Goal: Information Seeking & Learning: Learn about a topic

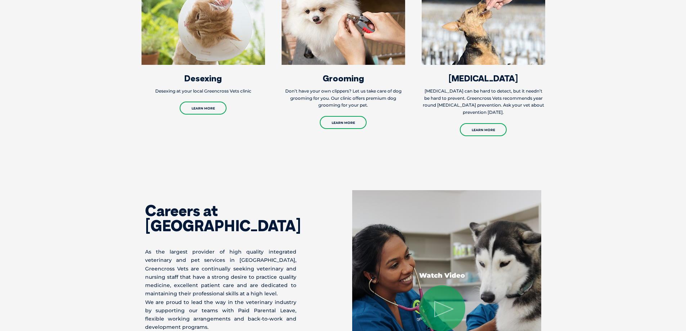
scroll to position [864, 0]
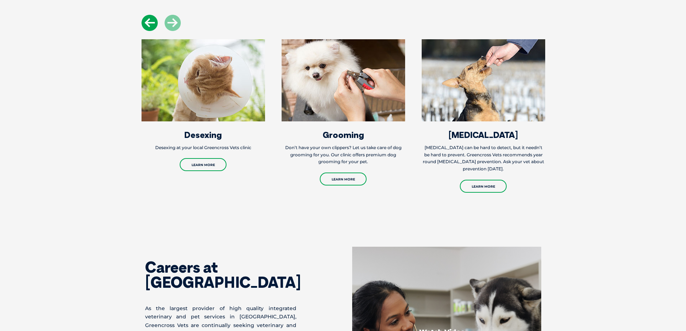
click at [149, 25] on icon at bounding box center [149, 23] width 16 height 16
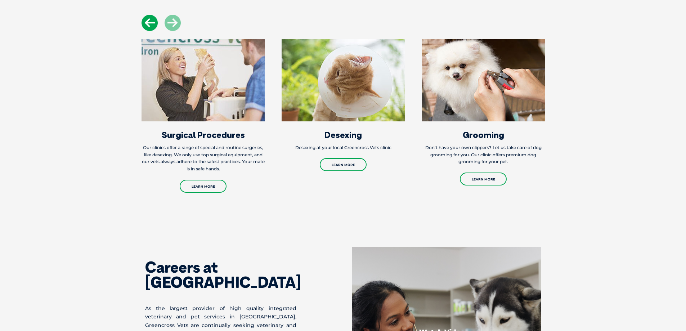
click at [149, 25] on icon at bounding box center [149, 23] width 16 height 16
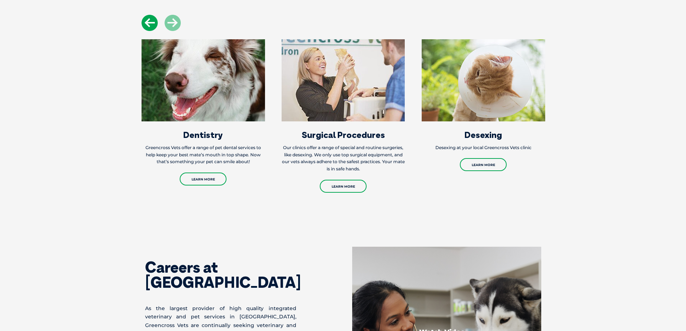
click at [149, 25] on icon at bounding box center [149, 23] width 16 height 16
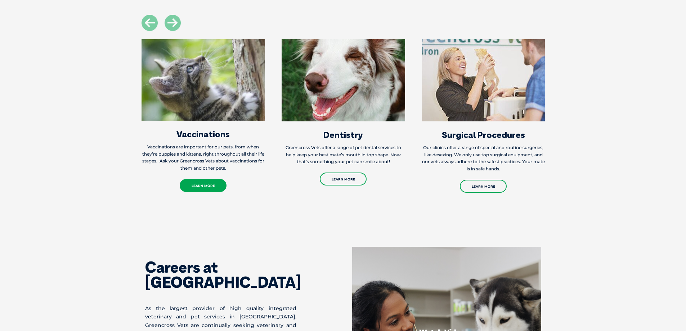
click at [217, 191] on link "Learn More" at bounding box center [203, 185] width 47 height 13
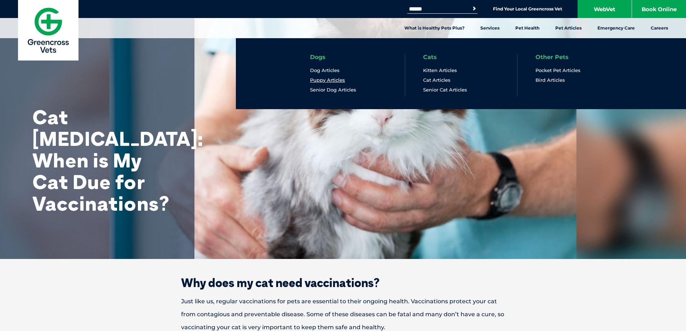
click at [340, 80] on link "Puppy Articles" at bounding box center [327, 80] width 35 height 6
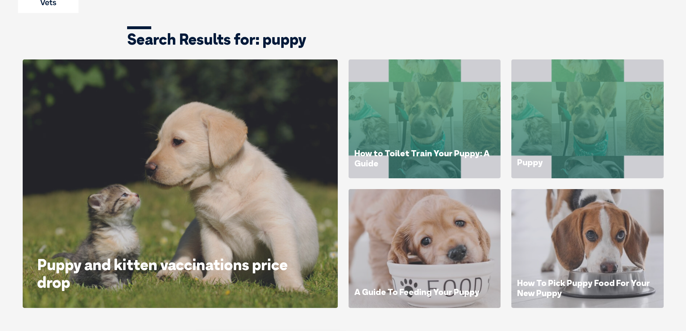
scroll to position [108, 0]
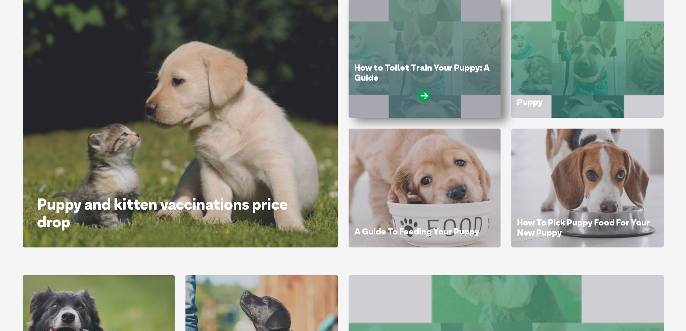
click at [386, 86] on div "How to Toilet Train Your Puppy: A Guide" at bounding box center [424, 85] width 141 height 45
click at [424, 96] on icon at bounding box center [424, 96] width 12 height 12
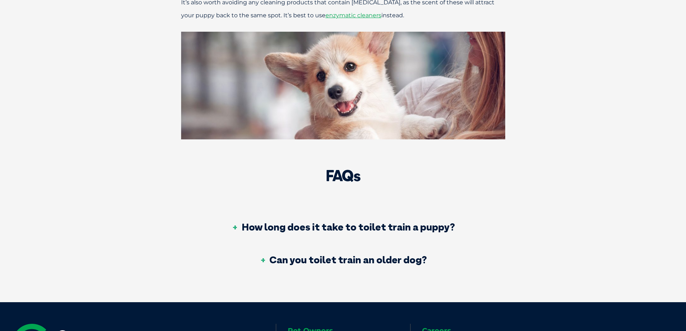
scroll to position [1584, 0]
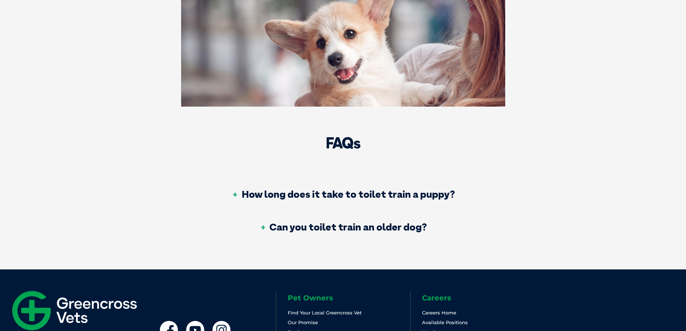
click at [358, 195] on h3 "How long does it take to toilet train a puppy?" at bounding box center [342, 194] width 223 height 10
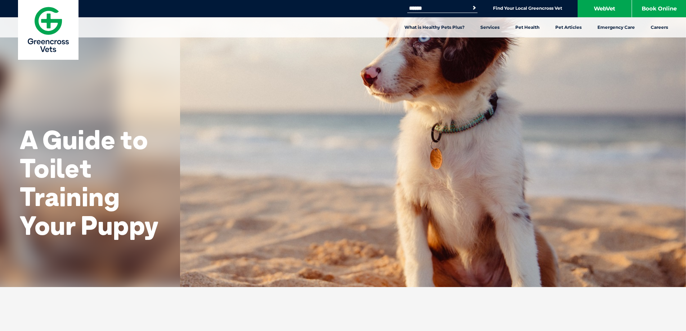
scroll to position [0, 0]
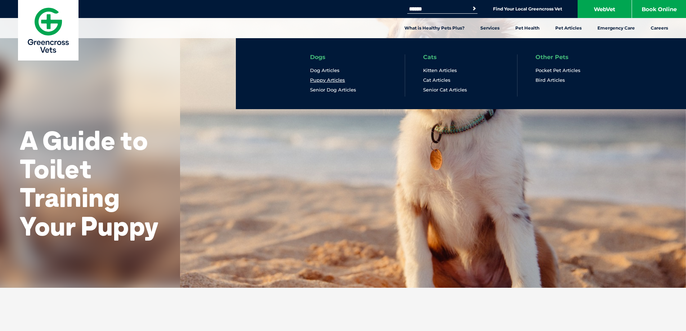
click at [321, 83] on link "Puppy Articles" at bounding box center [327, 80] width 35 height 6
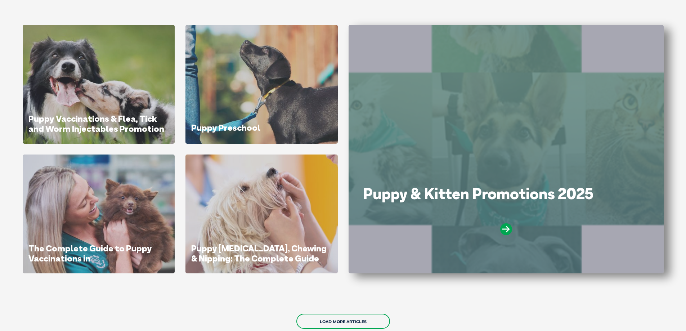
scroll to position [360, 0]
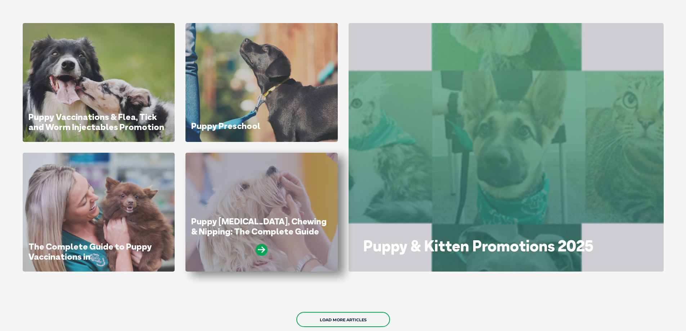
click at [300, 258] on div at bounding box center [261, 253] width 141 height 18
click at [262, 249] on icon at bounding box center [262, 250] width 12 height 12
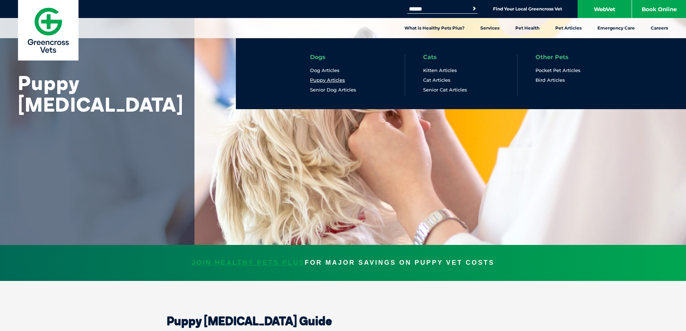
click at [342, 78] on link "Puppy Articles" at bounding box center [327, 80] width 35 height 6
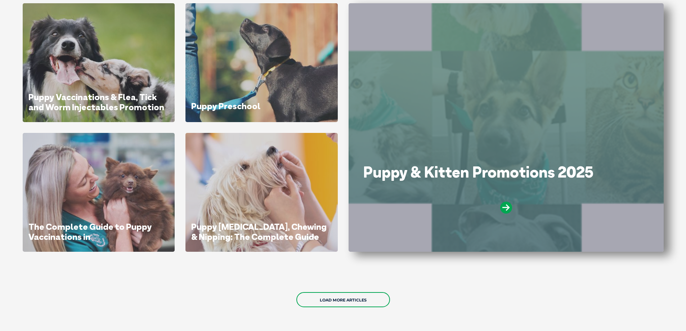
scroll to position [396, 0]
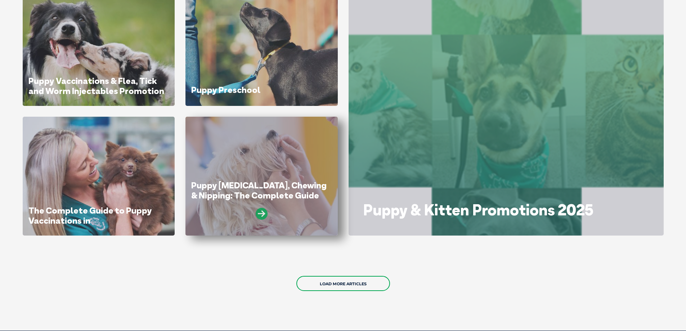
click at [262, 212] on icon at bounding box center [262, 214] width 12 height 12
